Goal: Task Accomplishment & Management: Use online tool/utility

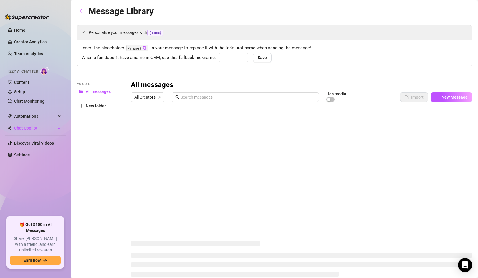
type input "bebé"
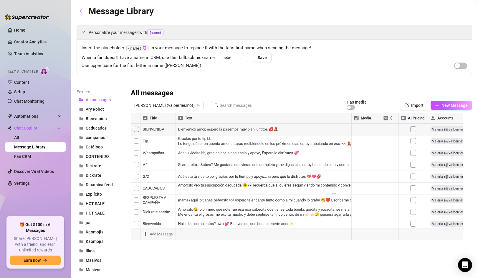
click at [138, 127] on div at bounding box center [299, 178] width 337 height 131
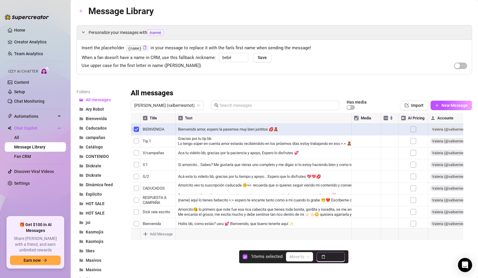
click at [326, 257] on button "Delete" at bounding box center [331, 256] width 28 height 9
